Goal: Book appointment/travel/reservation

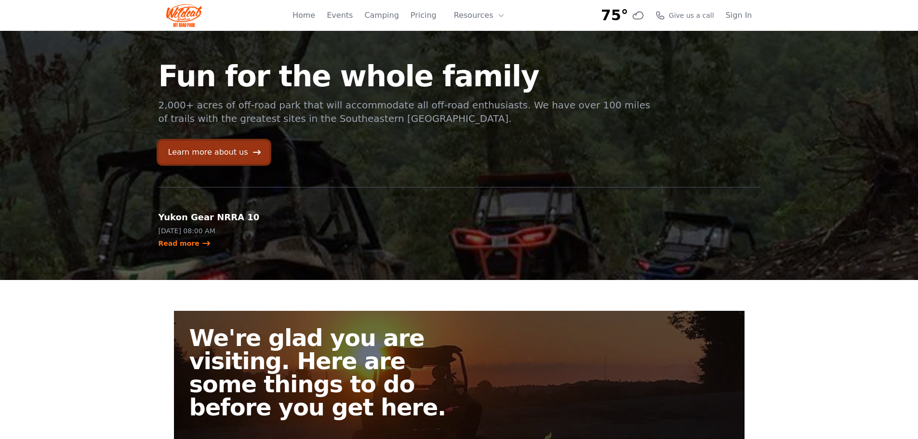
click at [214, 154] on link "Learn more about us" at bounding box center [213, 152] width 111 height 23
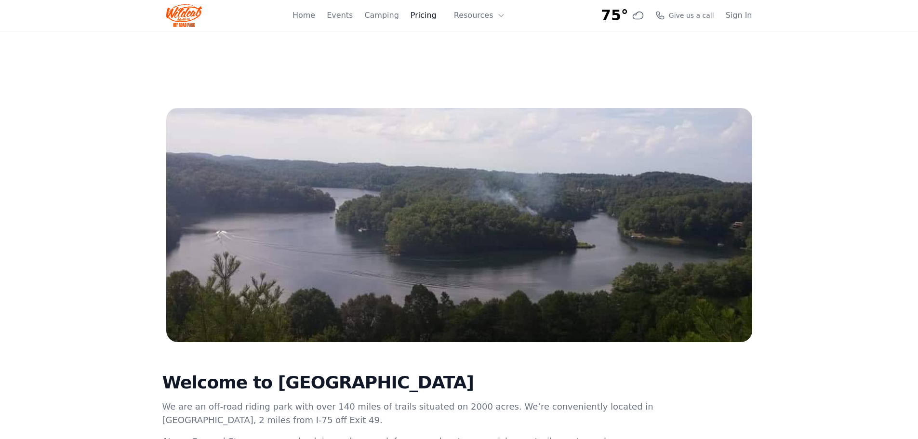
click at [425, 17] on link "Pricing" at bounding box center [423, 16] width 26 height 12
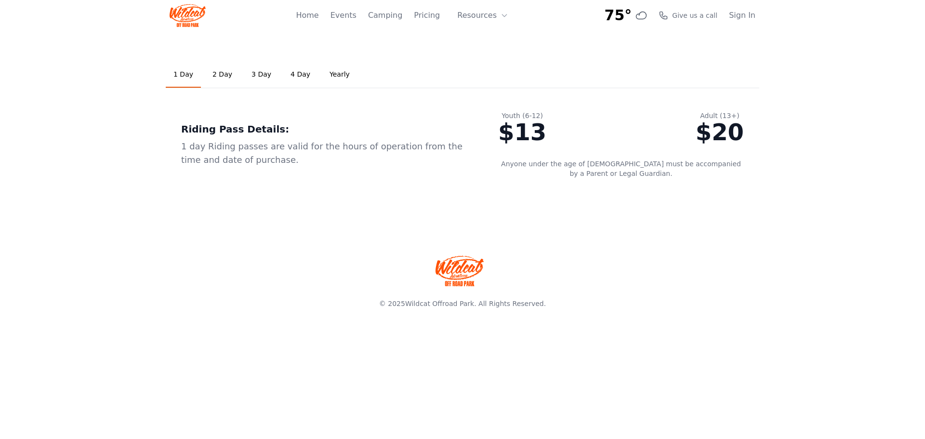
click at [256, 72] on link "3 Day" at bounding box center [261, 75] width 35 height 26
click at [395, 16] on link "Camping" at bounding box center [385, 16] width 34 height 12
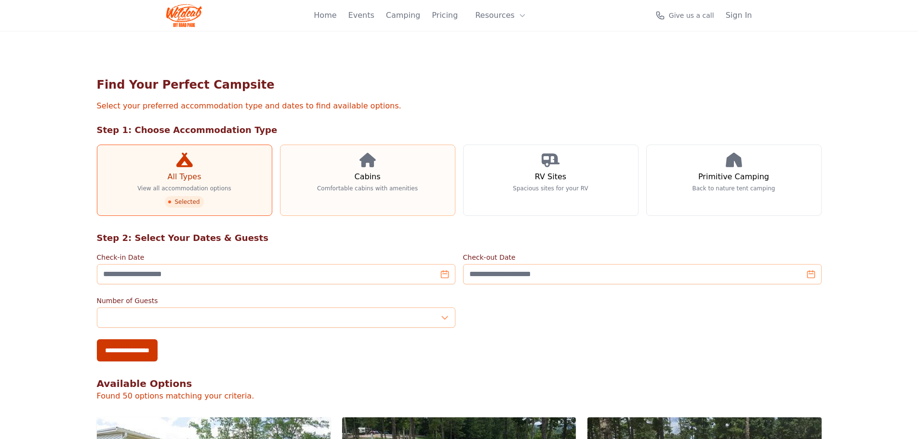
click at [365, 172] on h3 "Cabins" at bounding box center [367, 177] width 26 height 12
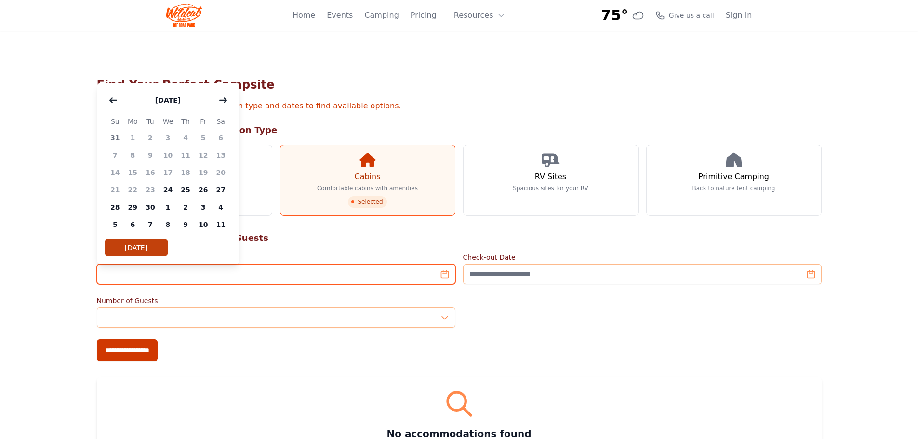
click at [443, 276] on input "Check-in Date" at bounding box center [276, 274] width 358 height 20
click at [221, 98] on icon "button" at bounding box center [223, 100] width 8 height 8
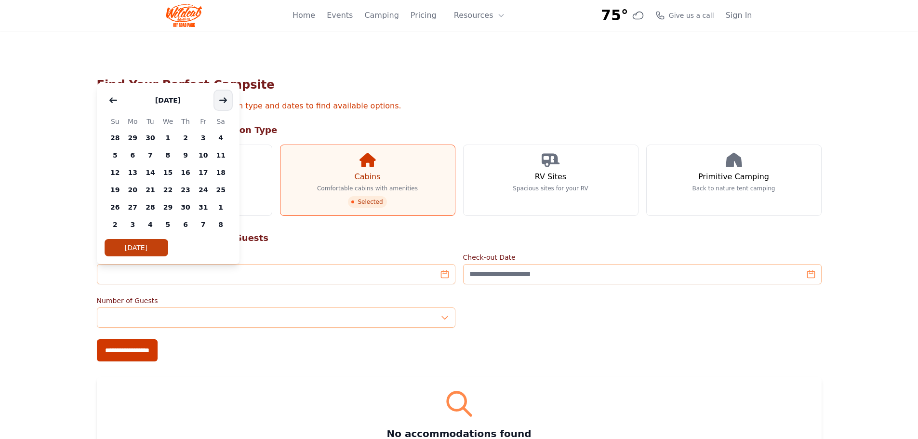
click at [221, 98] on icon "button" at bounding box center [223, 100] width 8 height 8
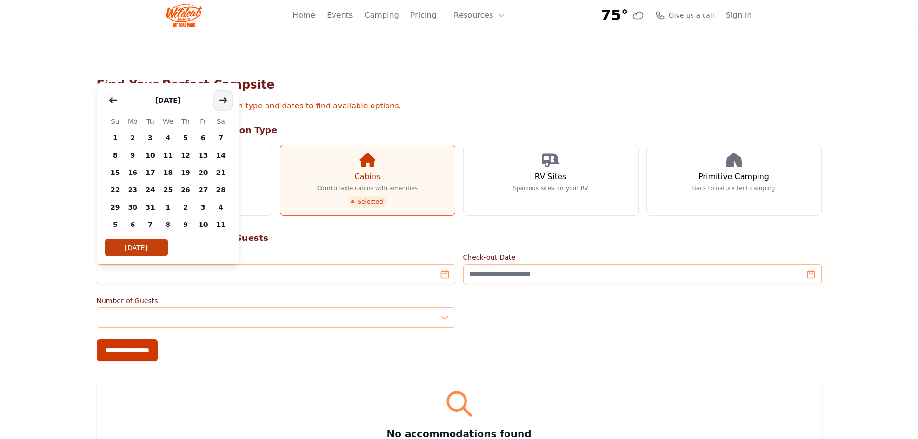
click at [221, 98] on icon "button" at bounding box center [223, 100] width 8 height 8
click at [168, 137] on span "1" at bounding box center [168, 137] width 18 height 17
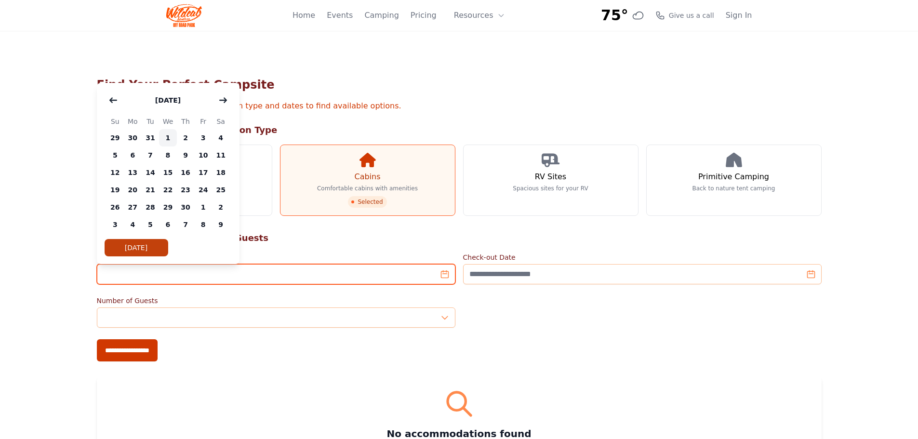
type input "**********"
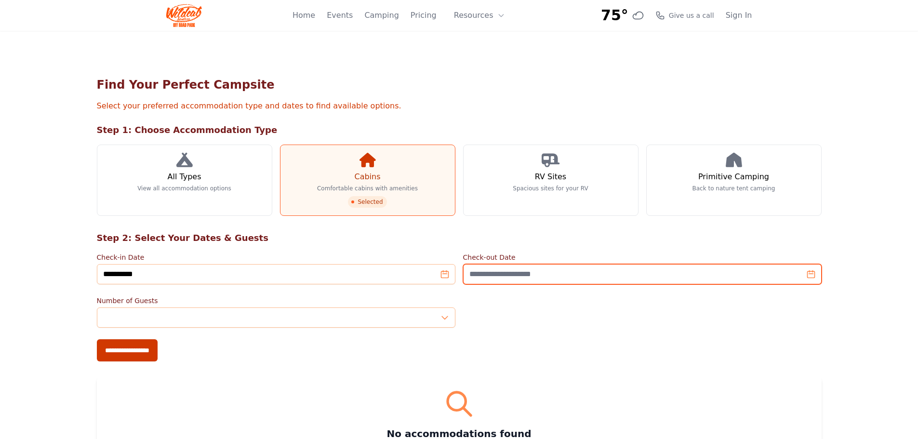
click at [541, 275] on input "Check-out Date" at bounding box center [642, 274] width 358 height 20
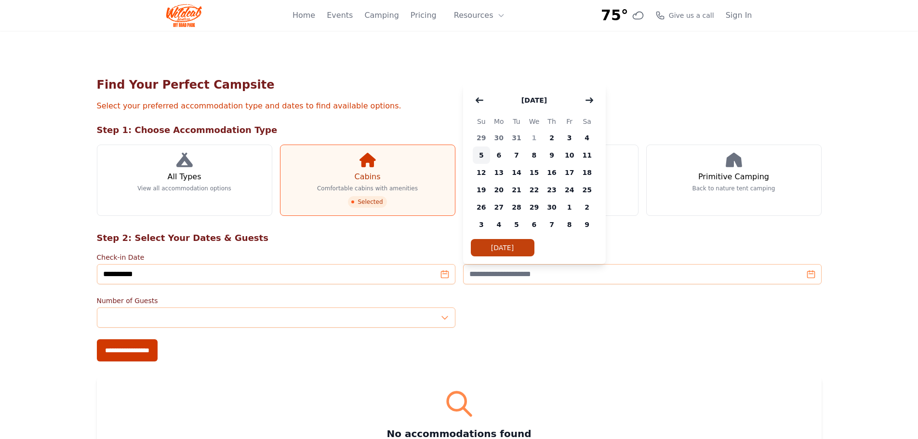
click at [481, 151] on span "5" at bounding box center [482, 154] width 18 height 17
type input "**********"
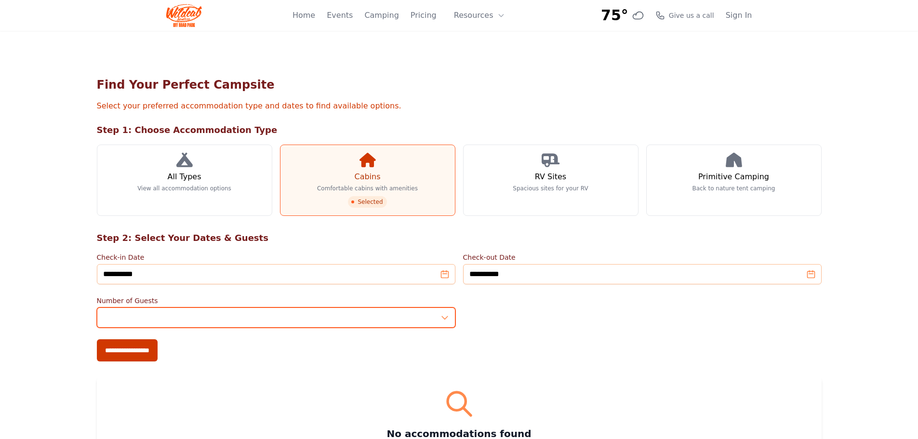
click at [108, 317] on input "*" at bounding box center [276, 317] width 358 height 20
type input "**"
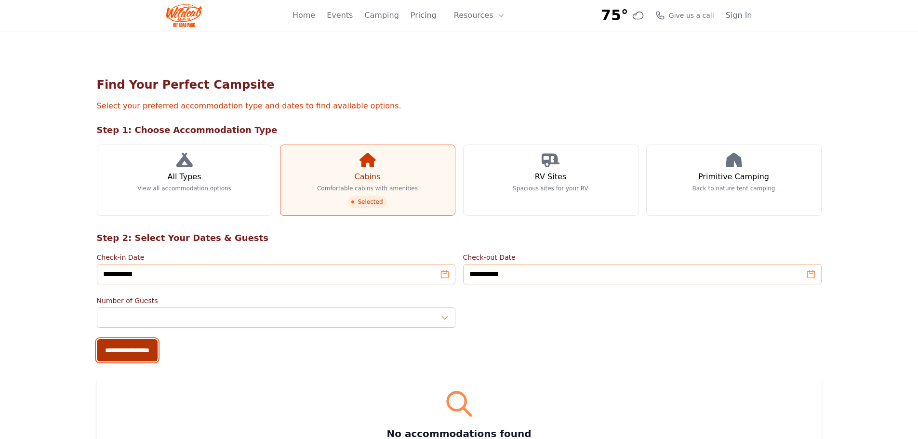
click at [125, 351] on input "**********" at bounding box center [127, 350] width 61 height 22
type input "**********"
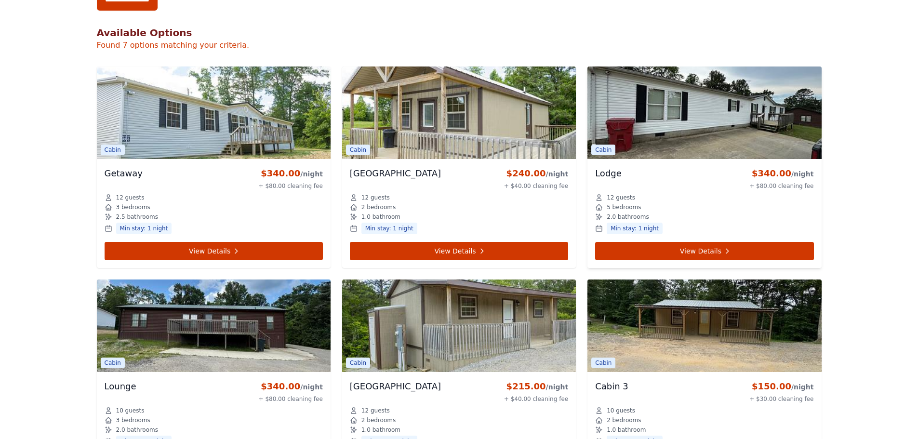
scroll to position [337, 0]
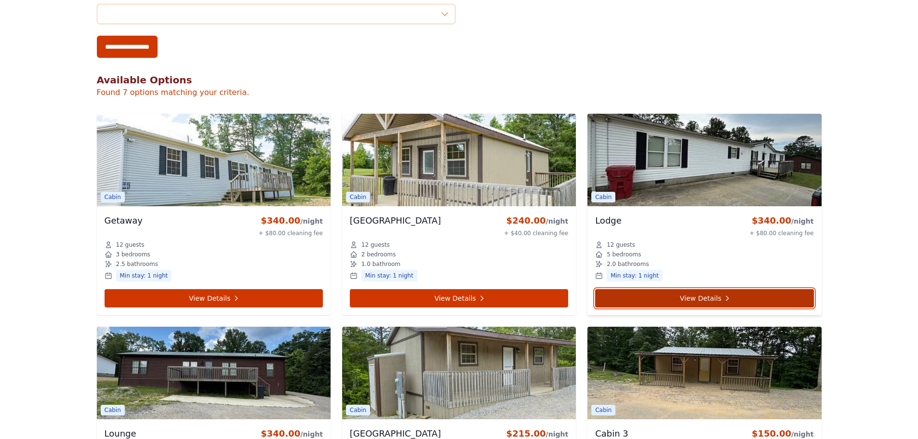
click at [695, 302] on link "View Details" at bounding box center [704, 298] width 218 height 18
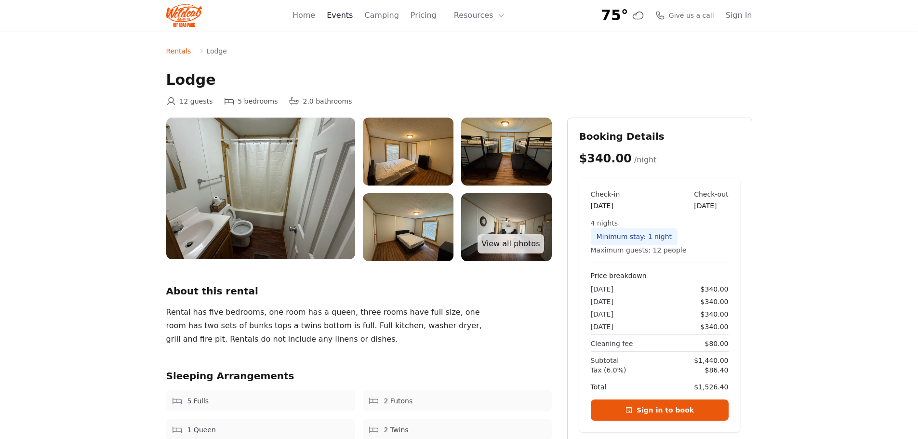
click at [353, 17] on link "Events" at bounding box center [340, 16] width 26 height 12
click at [391, 18] on link "Camping" at bounding box center [381, 16] width 34 height 12
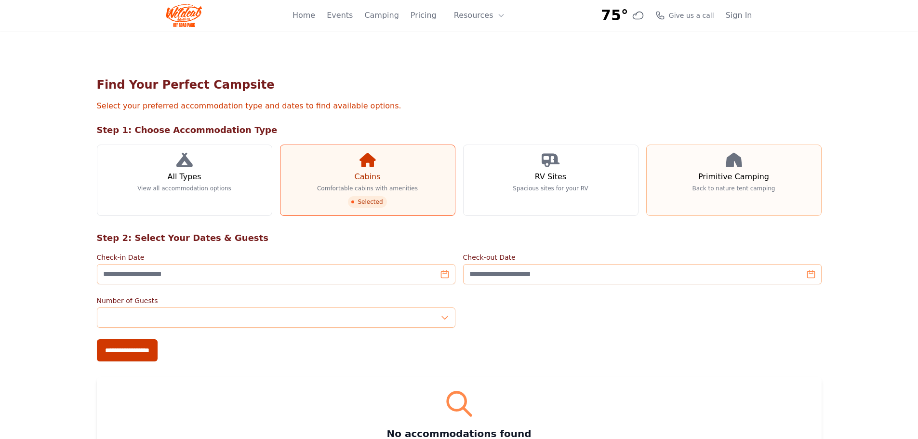
click at [737, 178] on h3 "Primitive Camping" at bounding box center [733, 177] width 71 height 12
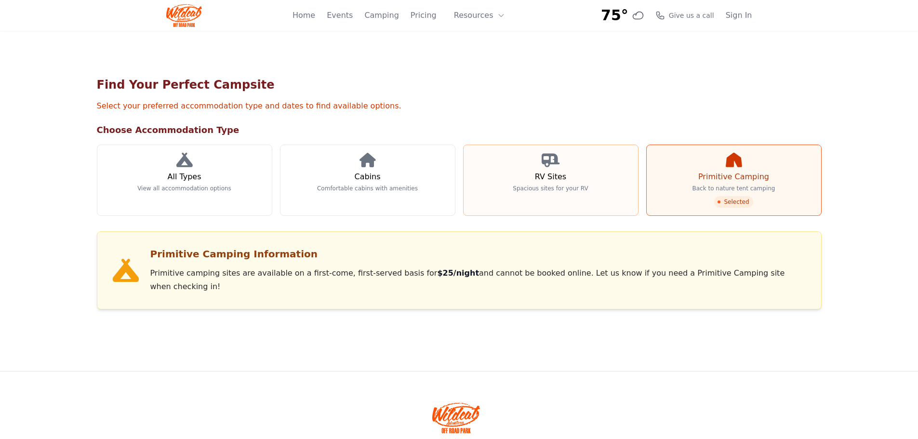
click at [548, 179] on h3 "RV Sites" at bounding box center [550, 177] width 31 height 12
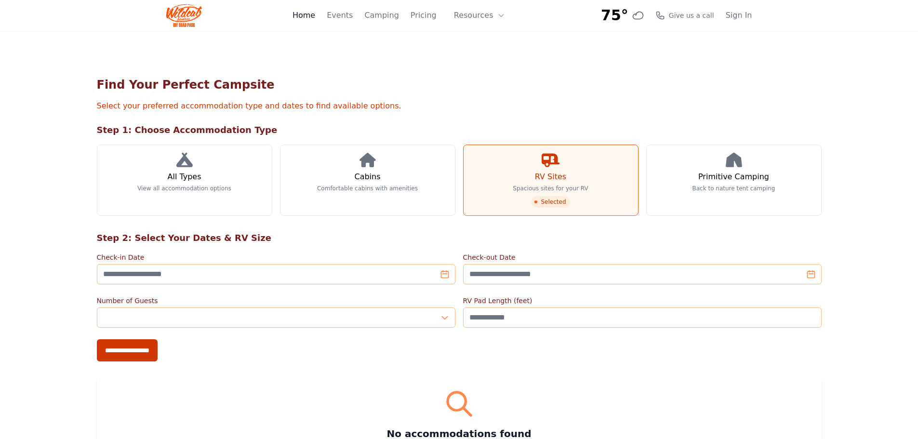
click at [315, 19] on link "Home" at bounding box center [303, 16] width 23 height 12
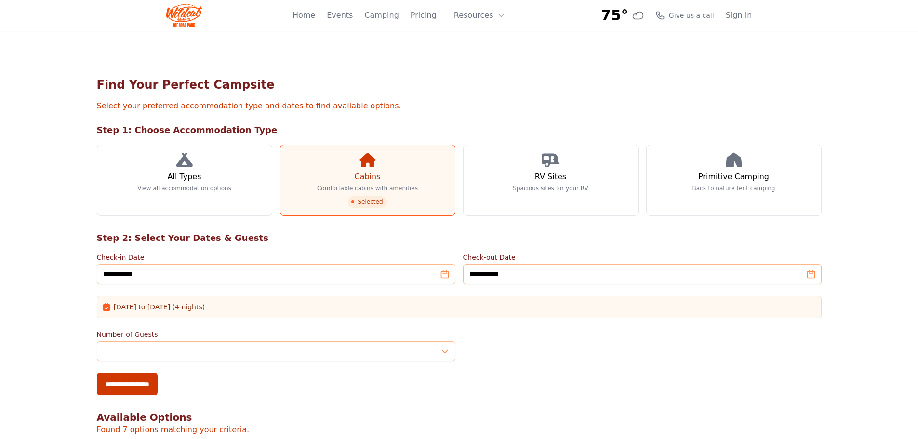
scroll to position [337, 0]
